Goal: Navigation & Orientation: Find specific page/section

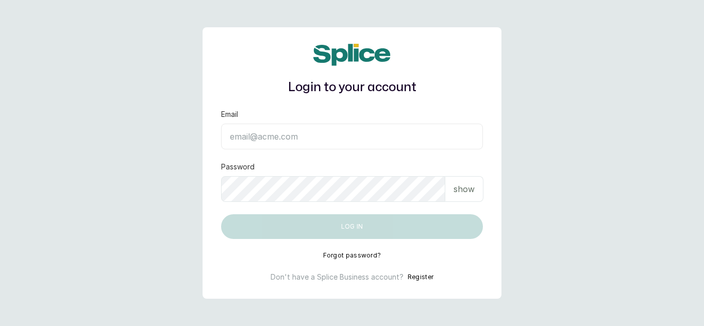
type input "shopanoint@gmail.com"
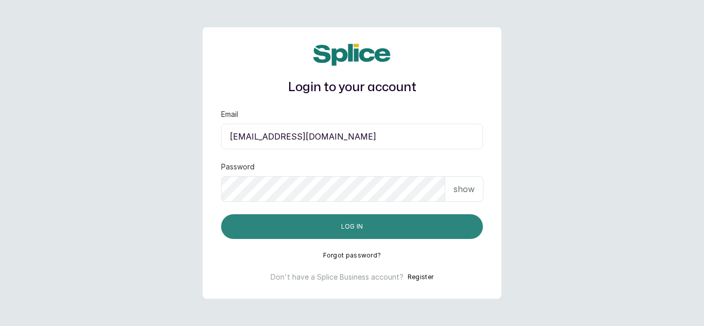
click at [348, 227] on button "Log in" at bounding box center [352, 226] width 262 height 25
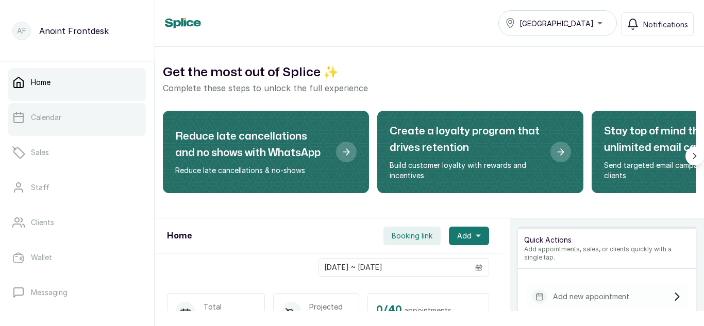
click at [64, 128] on link "Calendar" at bounding box center [77, 117] width 138 height 29
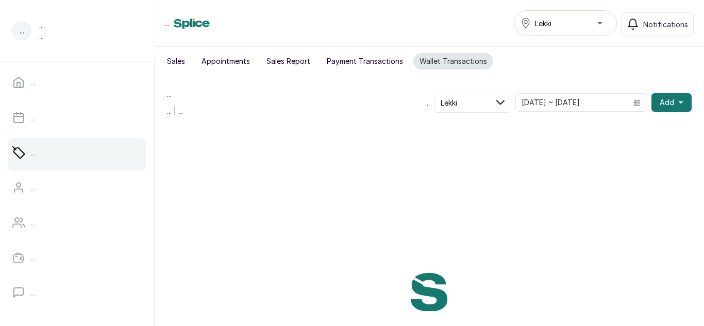
click at [292, 64] on button "Sales Report" at bounding box center [288, 61] width 56 height 16
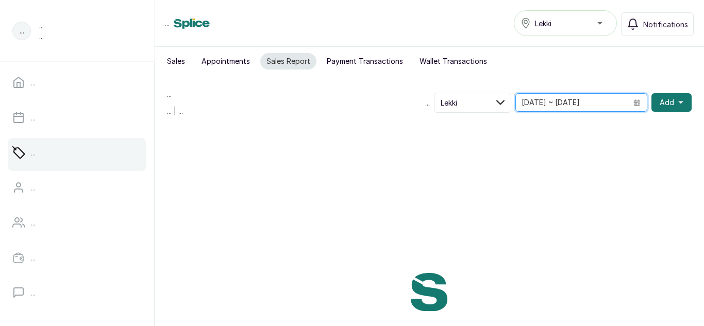
click at [555, 105] on input "[DATE] ~ [DATE]" at bounding box center [571, 103] width 111 height 18
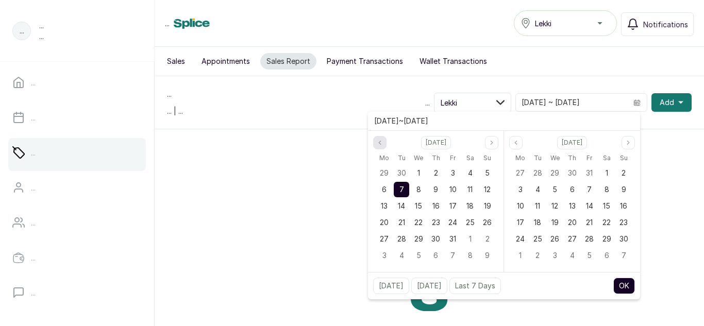
click at [383, 143] on icon "page previous" at bounding box center [380, 143] width 6 height 6
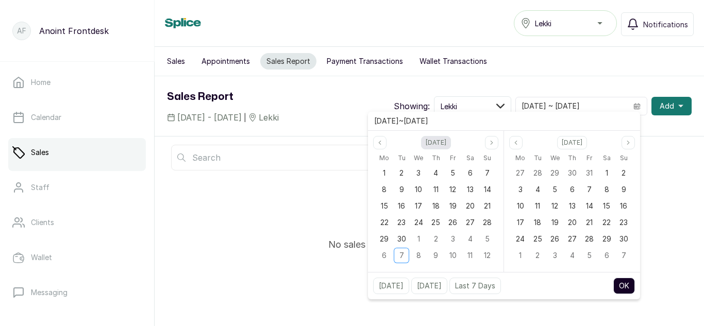
click at [440, 142] on button "[DATE]" at bounding box center [436, 142] width 30 height 13
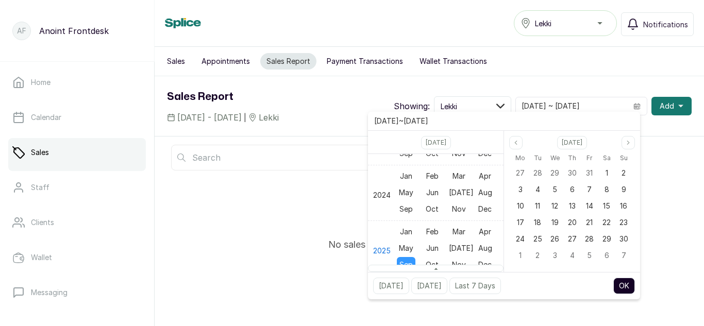
scroll to position [6877, 0]
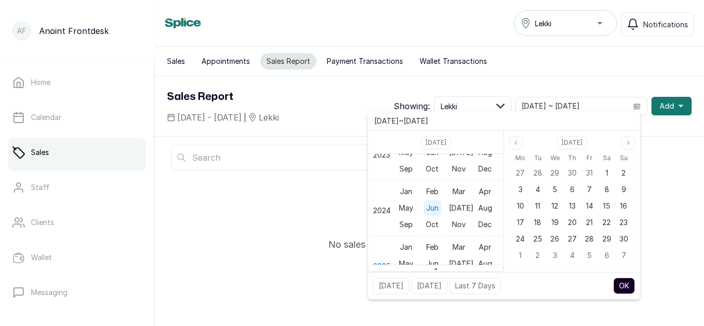
click at [428, 207] on span "Jun" at bounding box center [433, 208] width 18 height 15
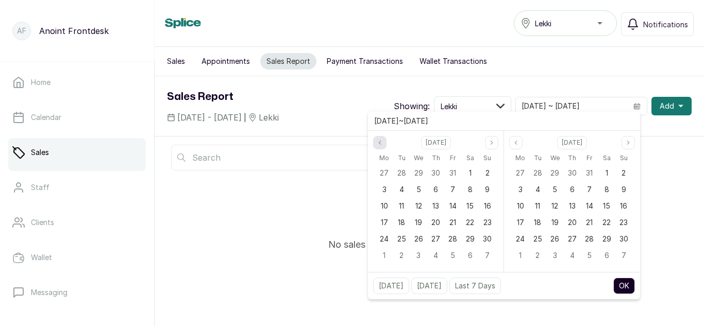
click at [382, 144] on icon "page previous" at bounding box center [380, 143] width 6 height 6
click at [512, 140] on button "Previous month" at bounding box center [515, 142] width 13 height 13
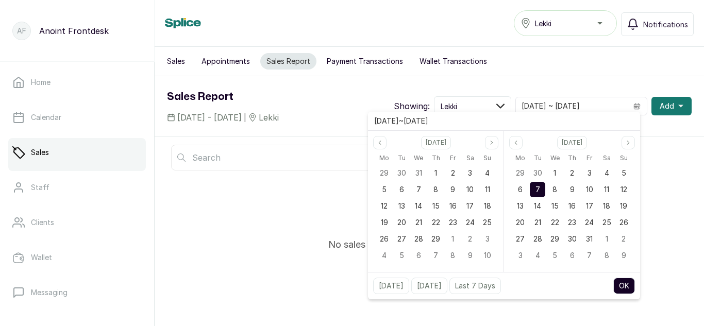
click at [623, 289] on button "OK" at bounding box center [624, 286] width 22 height 16
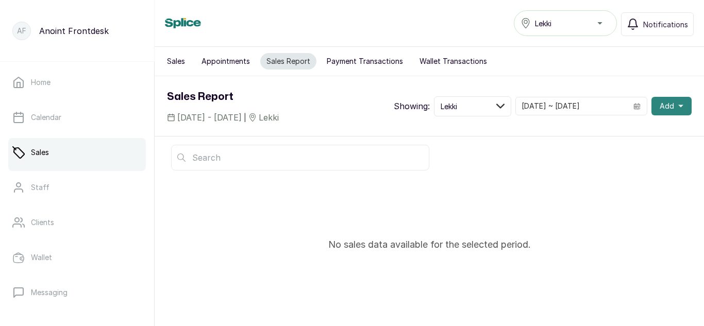
click at [664, 102] on span "Add" at bounding box center [667, 106] width 14 height 10
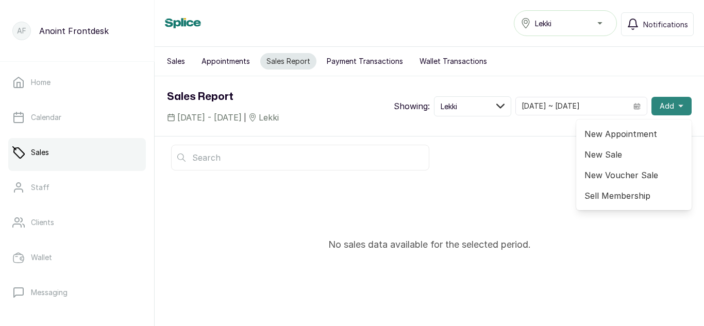
click at [664, 102] on span "Add" at bounding box center [667, 106] width 14 height 10
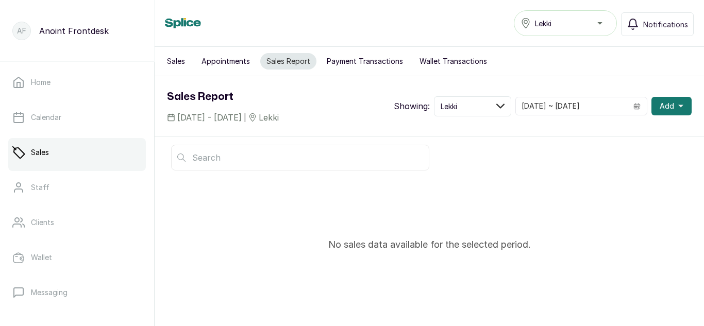
click at [169, 118] on icon at bounding box center [171, 117] width 8 height 8
click at [218, 116] on span "[DATE] - [DATE]" at bounding box center [209, 117] width 64 height 12
click at [354, 57] on button "Payment Transactions" at bounding box center [365, 61] width 89 height 16
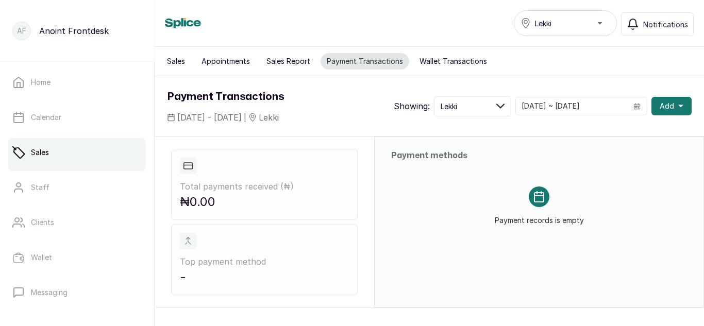
click at [231, 61] on button "Appointments" at bounding box center [225, 61] width 61 height 16
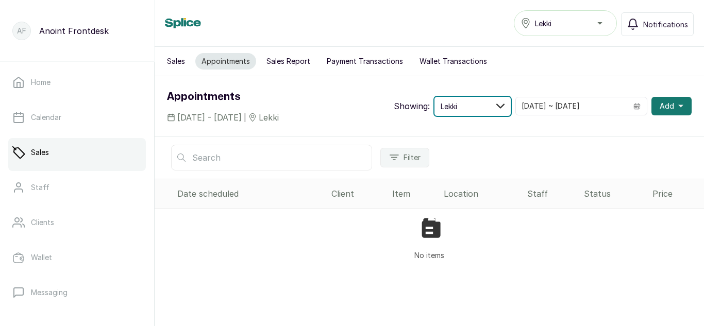
click at [466, 114] on button "Lekki" at bounding box center [472, 106] width 77 height 20
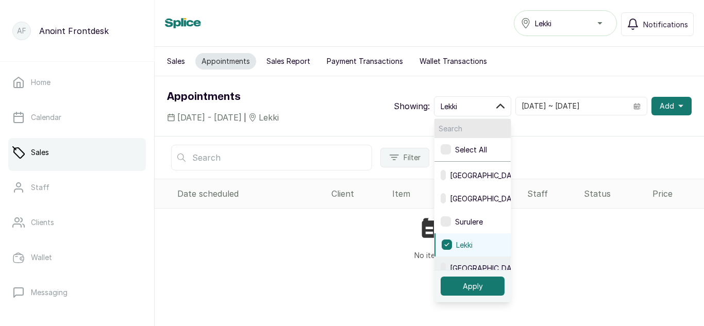
click at [461, 260] on label "[GEOGRAPHIC_DATA]" at bounding box center [473, 268] width 76 height 23
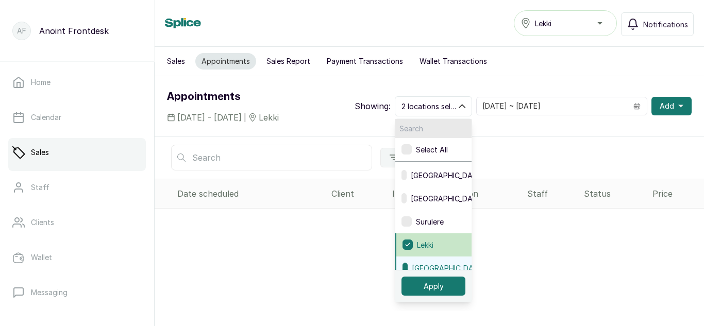
click at [431, 249] on span "Lekki" at bounding box center [425, 245] width 16 height 11
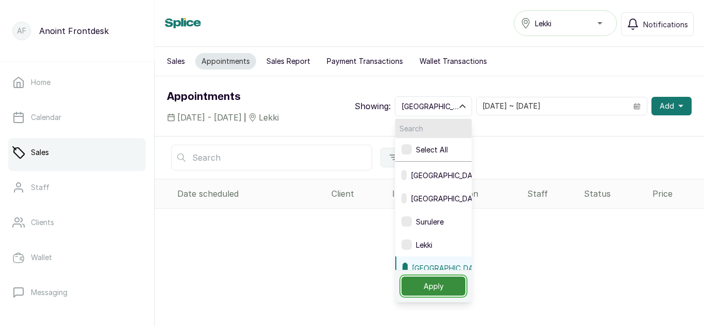
click at [441, 285] on button "Apply" at bounding box center [434, 286] width 64 height 19
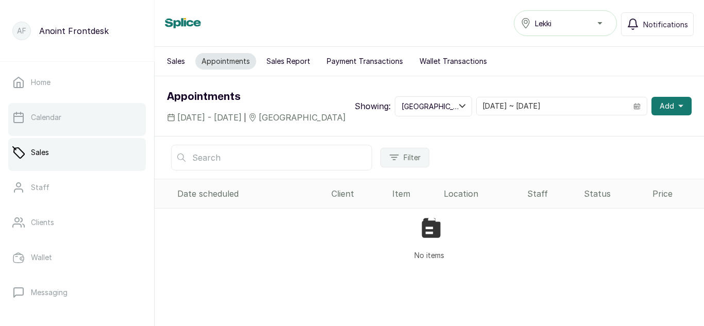
click at [67, 113] on link "Calendar" at bounding box center [77, 117] width 138 height 29
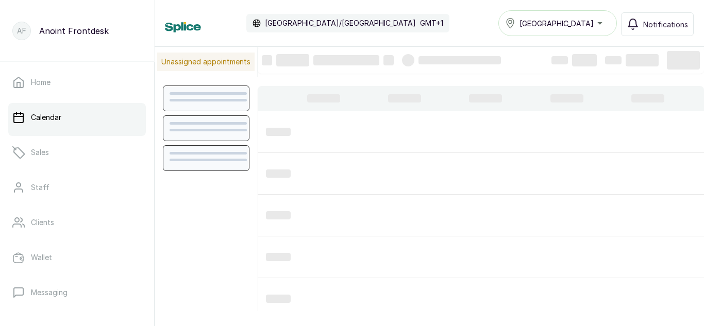
scroll to position [347, 0]
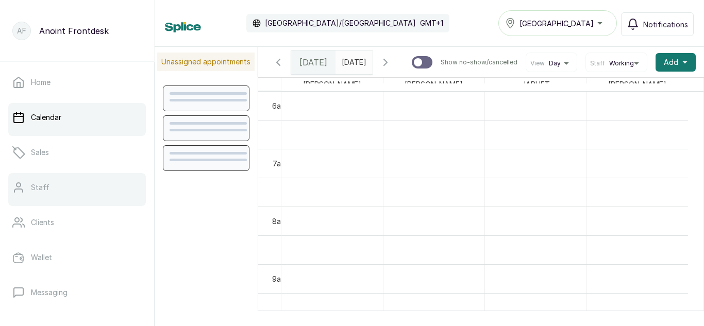
click at [74, 191] on link "Staff" at bounding box center [77, 187] width 138 height 29
